Goal: Register for event/course

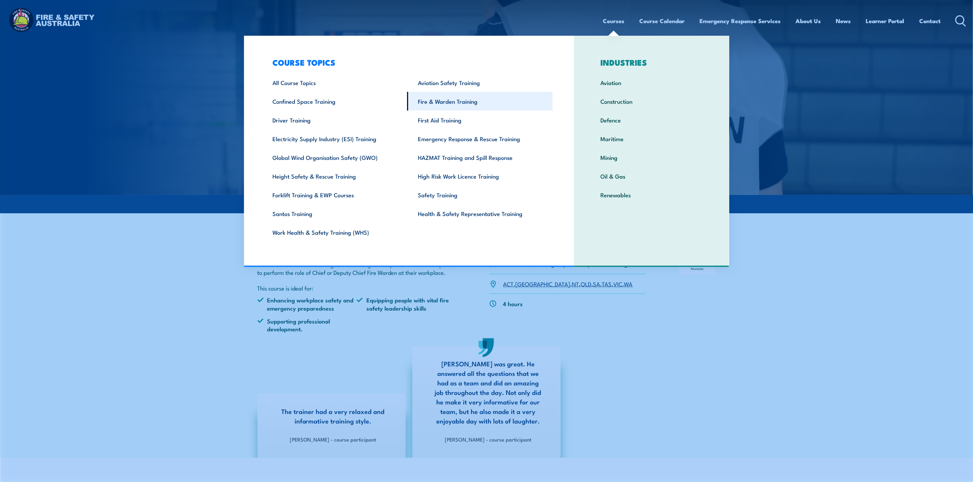
click at [453, 102] on link "Fire & Warden Training" at bounding box center [479, 101] width 145 height 19
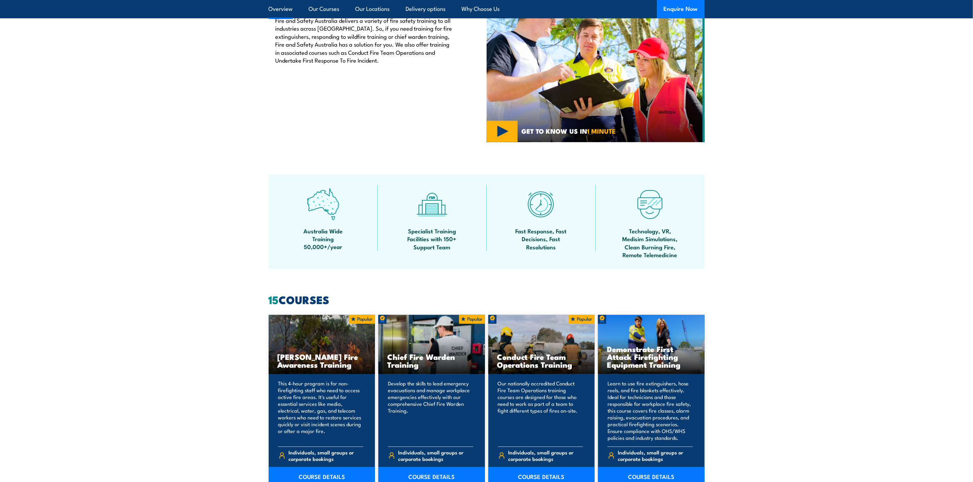
scroll to position [409, 0]
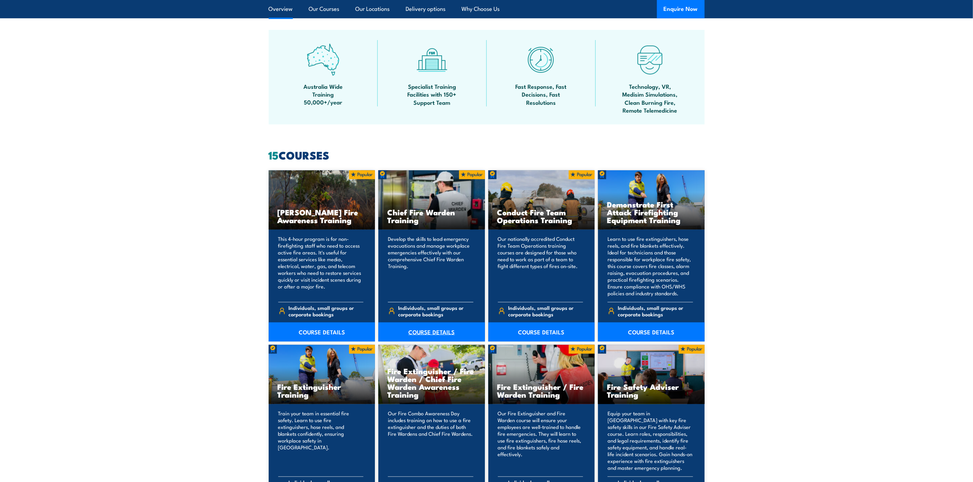
click at [417, 333] on link "COURSE DETAILS" at bounding box center [431, 332] width 107 height 19
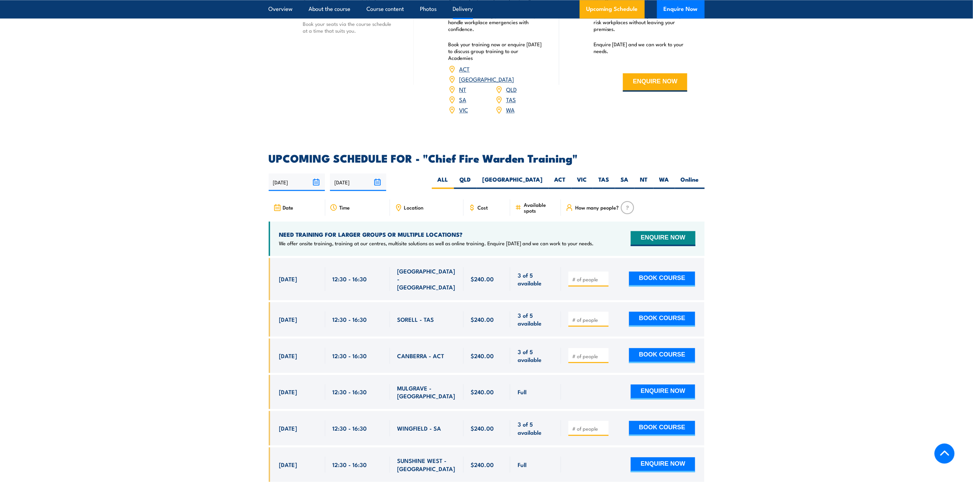
scroll to position [1073, 0]
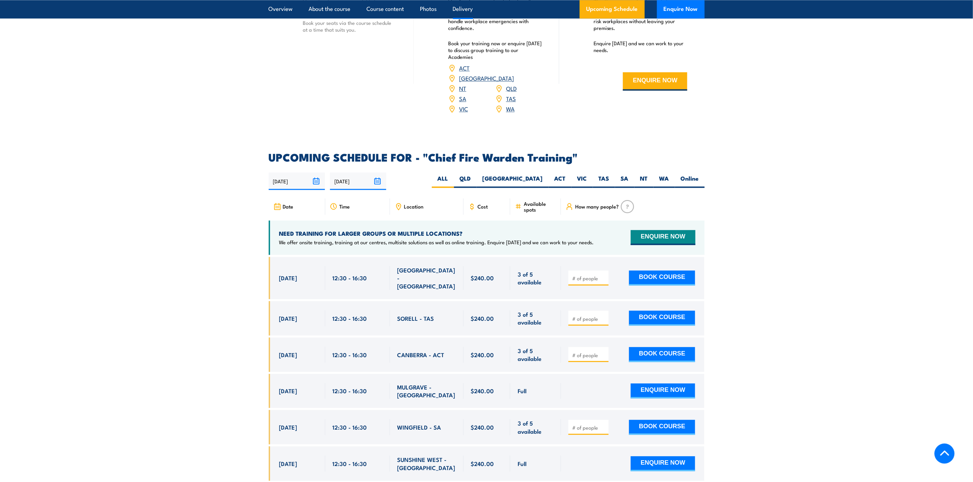
click at [585, 425] on input "number" at bounding box center [589, 428] width 34 height 7
